Goal: Find specific page/section: Find specific page/section

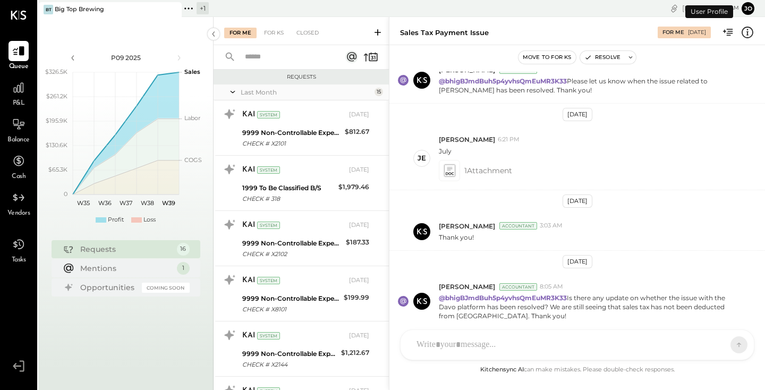
scroll to position [671, 0]
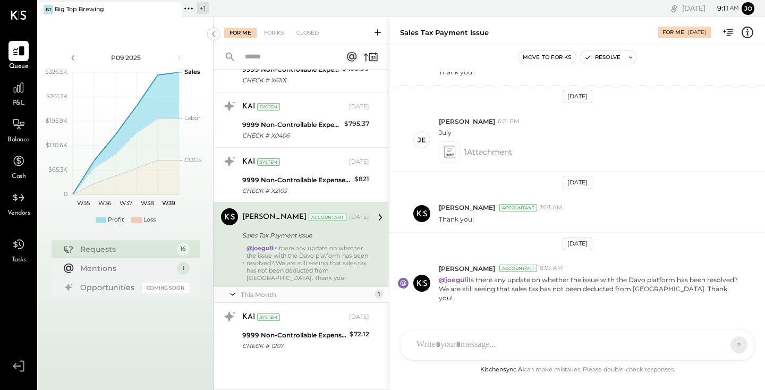
click at [84, 7] on div "Big Top Brewing" at bounding box center [79, 9] width 49 height 9
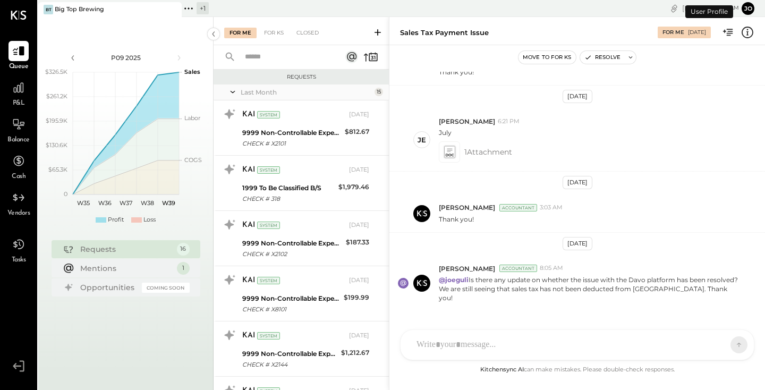
scroll to position [671, 0]
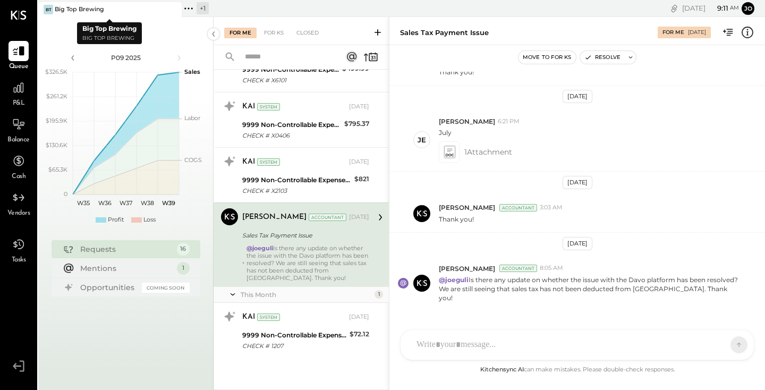
click at [84, 7] on div "Big Top Brewing" at bounding box center [79, 9] width 49 height 9
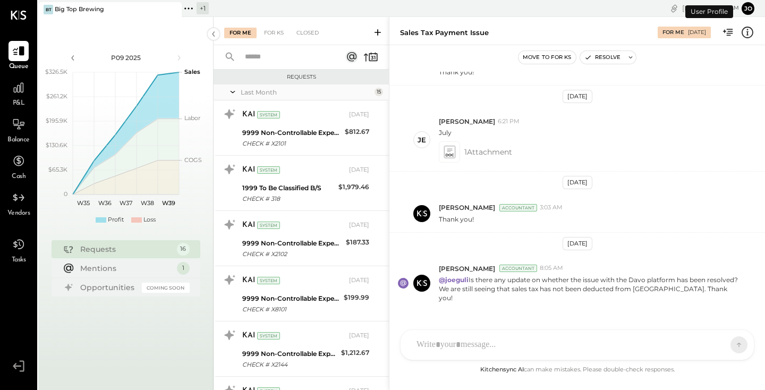
scroll to position [671, 0]
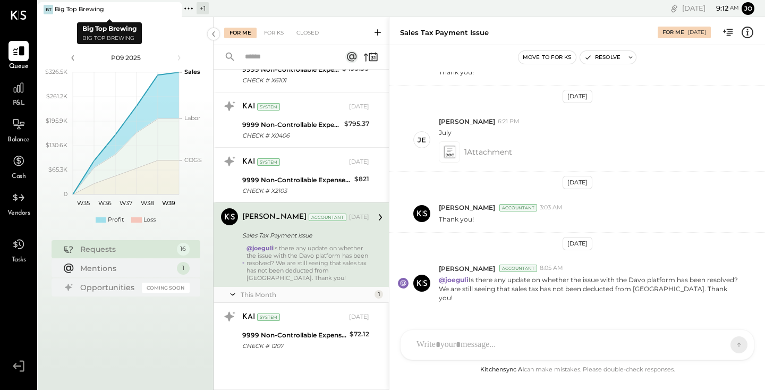
click at [84, 7] on div "Big Top Brewing" at bounding box center [79, 9] width 49 height 9
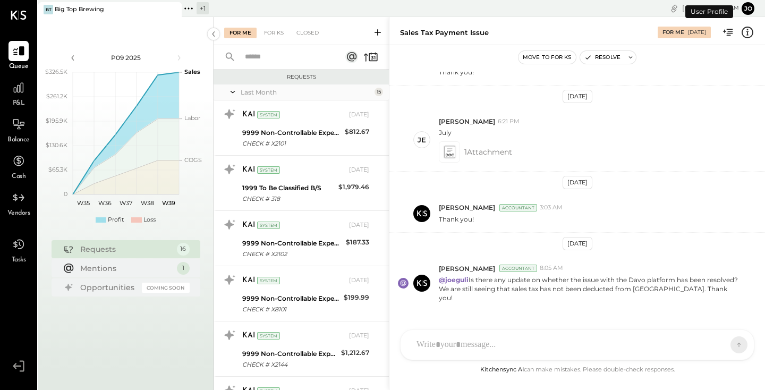
scroll to position [671, 0]
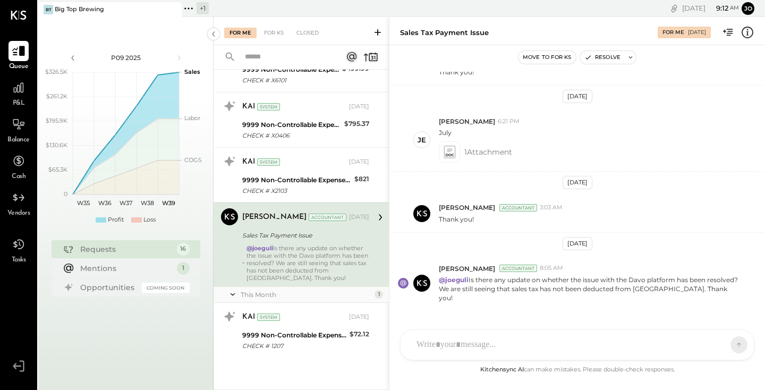
click at [21, 48] on icon at bounding box center [18, 51] width 13 height 10
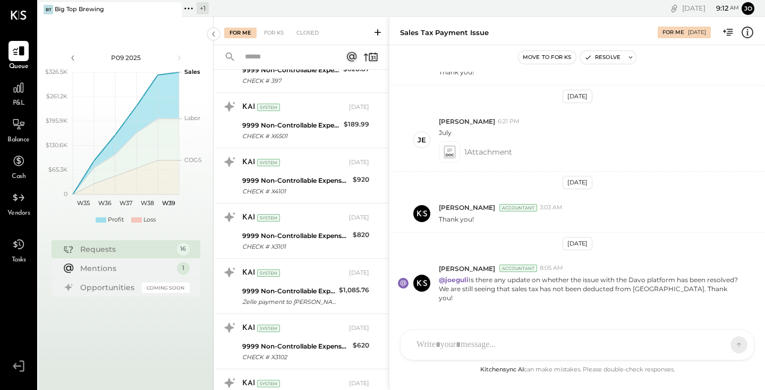
scroll to position [671, 0]
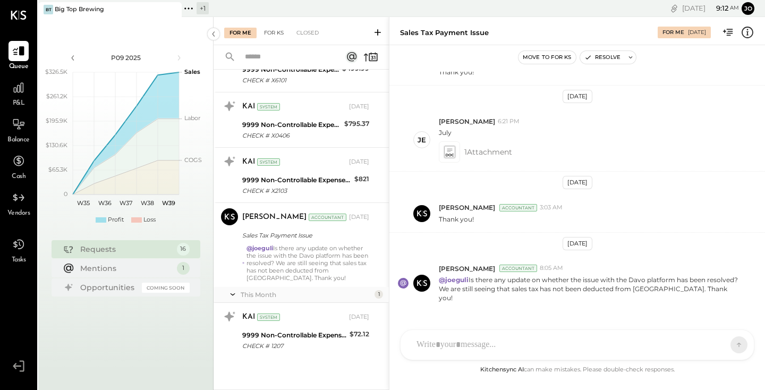
click at [286, 33] on div "For KS" at bounding box center [274, 33] width 30 height 11
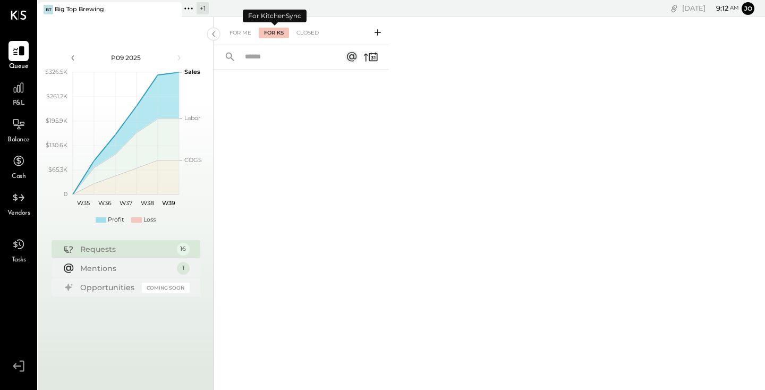
click at [263, 28] on div "For KS" at bounding box center [274, 33] width 30 height 11
click at [27, 86] on div at bounding box center [19, 88] width 20 height 20
